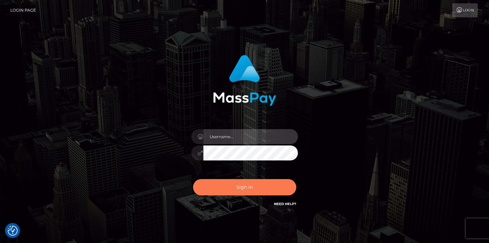
type input "mariolabugaj"
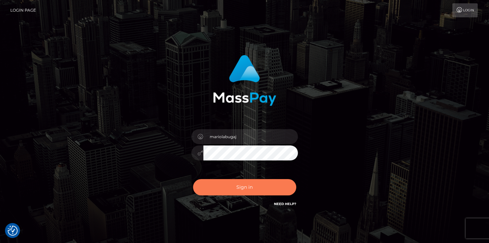
click at [237, 185] on button "Sign in" at bounding box center [244, 187] width 103 height 16
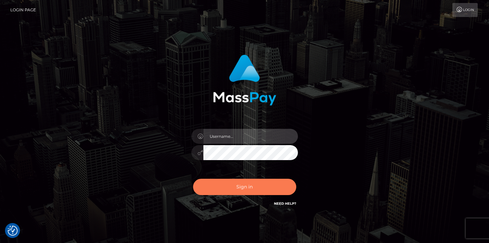
type input "mariolabugaj"
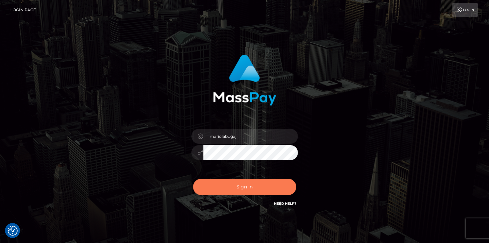
click at [237, 186] on button "Sign in" at bounding box center [244, 187] width 103 height 16
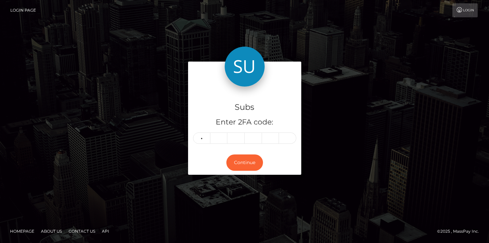
type input "2"
type input "4"
type input "2"
type input "0"
type input "7"
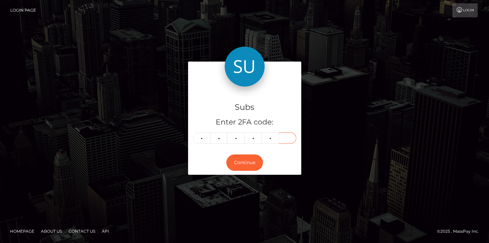
type input "3"
